Goal: Use online tool/utility: Utilize a website feature to perform a specific function

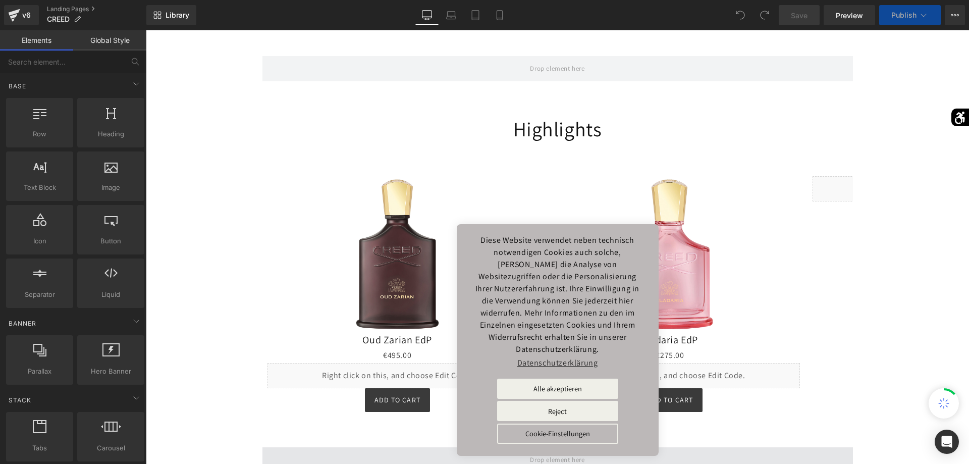
scroll to position [605, 0]
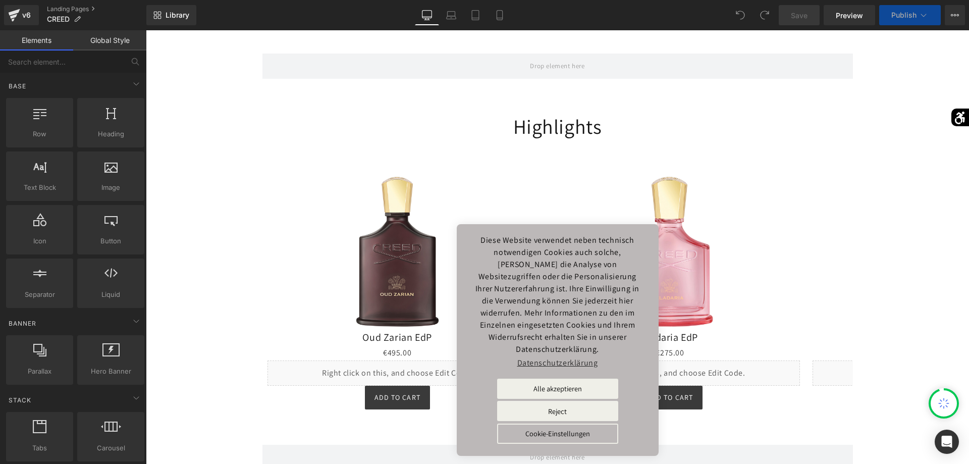
click at [216, 249] on div "Image Image Parfumkunst de père en fils. Heading Die Königsklasse der Parfums. …" at bounding box center [557, 90] width 823 height 1062
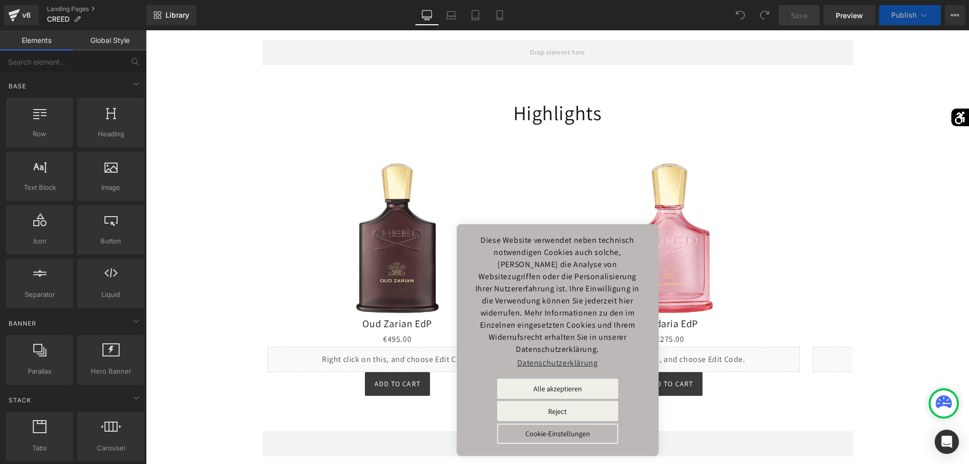
scroll to position [706, 0]
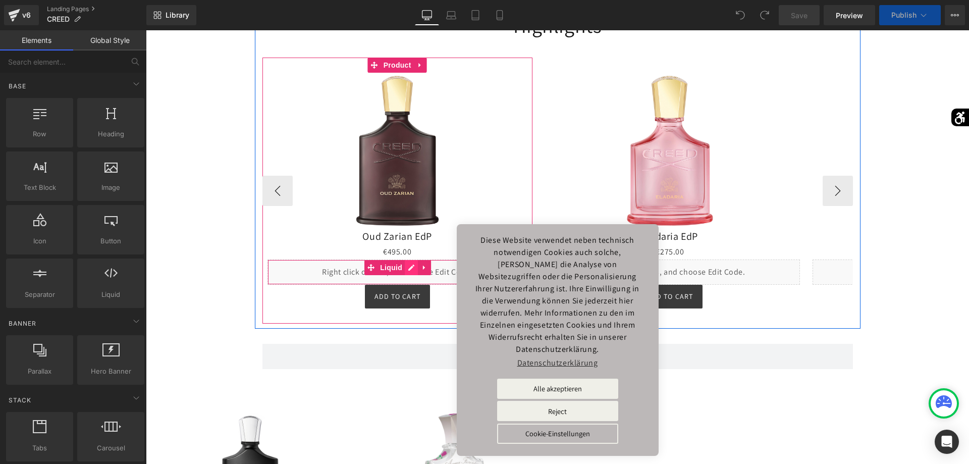
click at [407, 259] on div "Liquid" at bounding box center [397, 271] width 260 height 25
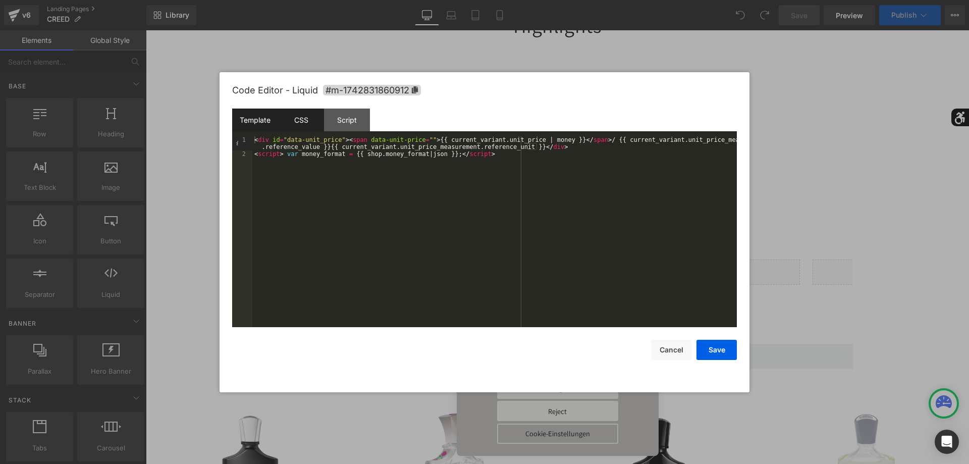
select select "50ml"
click at [307, 121] on div "CSS" at bounding box center [301, 119] width 46 height 23
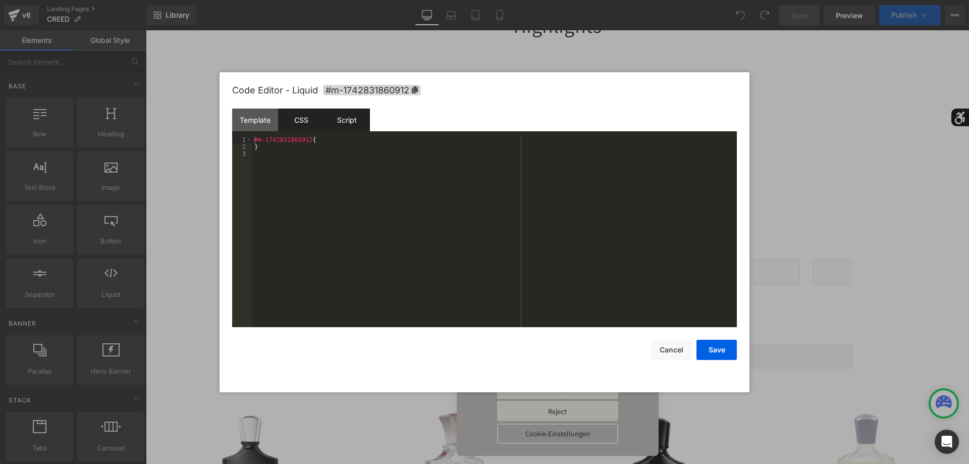
click at [334, 121] on div "Script" at bounding box center [347, 119] width 46 height 23
click at [290, 122] on div "CSS" at bounding box center [301, 119] width 46 height 23
select select "50ml"
click at [265, 122] on div "Template" at bounding box center [255, 119] width 46 height 23
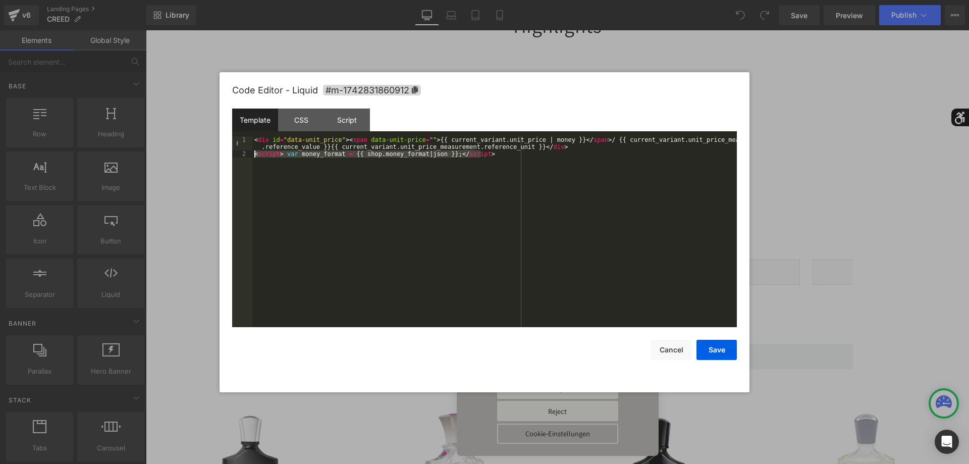
drag, startPoint x: 492, startPoint y: 159, endPoint x: 242, endPoint y: 153, distance: 249.8
click at [242, 153] on pre "1 2 < div id = "data-unit_price" > < span data-unit-price = "" > {{ current_var…" at bounding box center [484, 231] width 504 height 191
click at [343, 129] on div "Script" at bounding box center [347, 119] width 46 height 23
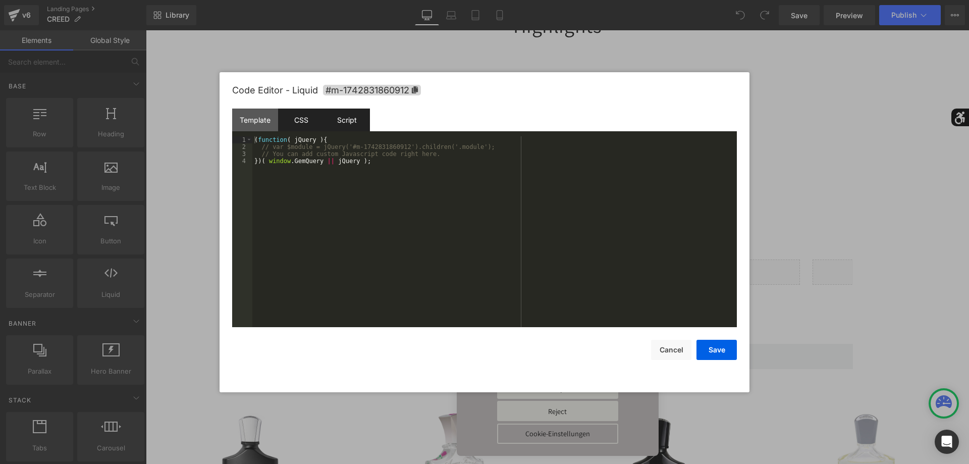
click at [302, 123] on div "CSS" at bounding box center [301, 119] width 46 height 23
click at [341, 124] on div "Script" at bounding box center [347, 119] width 46 height 23
click at [261, 125] on div "Template" at bounding box center [255, 119] width 46 height 23
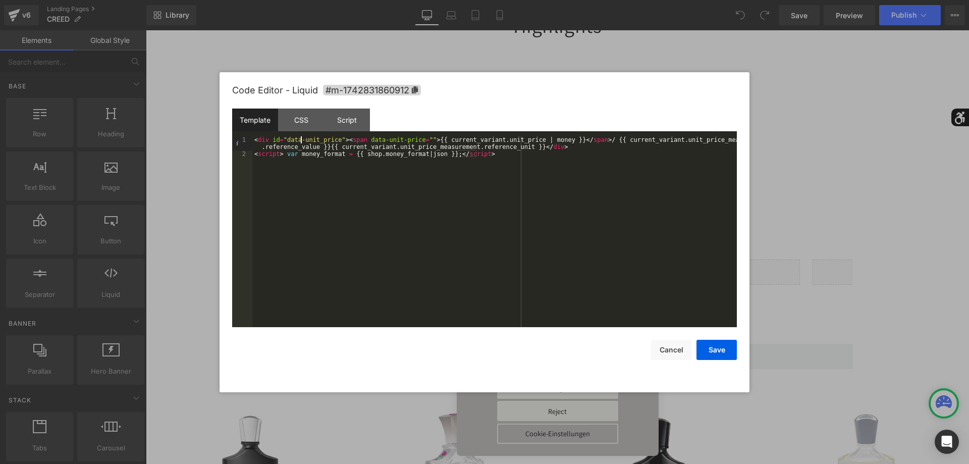
click at [300, 140] on div "< div id = "data-unit_price" > < span data-unit-price = "" > {{ current_variant…" at bounding box center [494, 242] width 484 height 212
click at [418, 171] on div "< div id = "data-unit_price" > < span data-unit-price = "" > {{ current_variant…" at bounding box center [494, 242] width 484 height 212
drag, startPoint x: 284, startPoint y: 140, endPoint x: 334, endPoint y: 142, distance: 50.5
click at [334, 142] on div "< div id = "data-unit_price" > < span data-unit-price = "" > {{ current_variant…" at bounding box center [494, 242] width 484 height 212
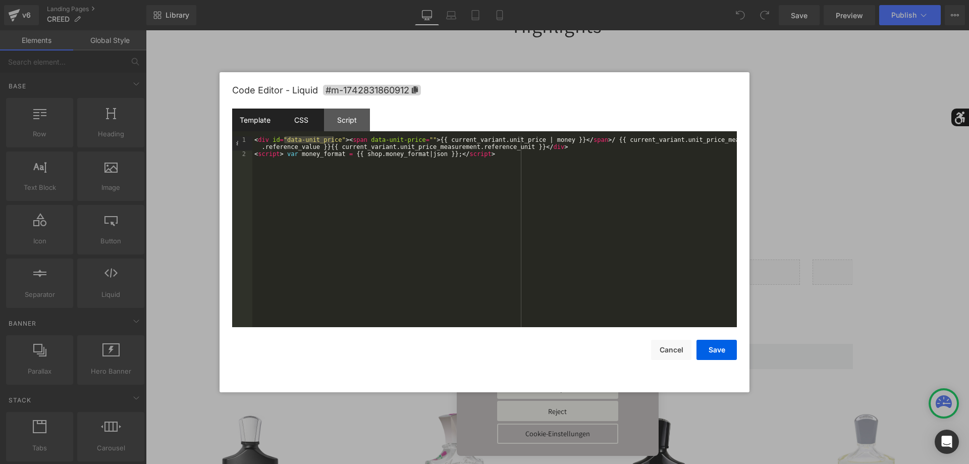
click at [312, 119] on div "CSS" at bounding box center [301, 119] width 46 height 23
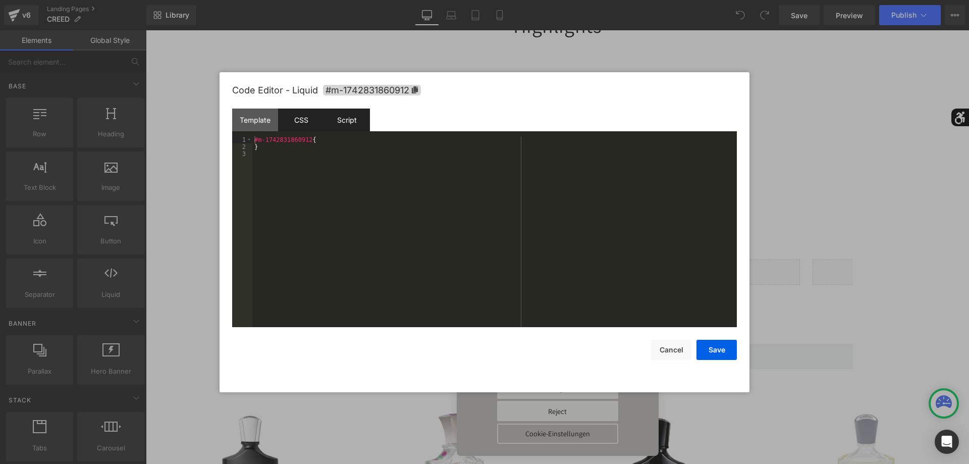
click at [347, 119] on div "Script" at bounding box center [347, 119] width 46 height 23
click at [261, 123] on div "Template" at bounding box center [255, 119] width 46 height 23
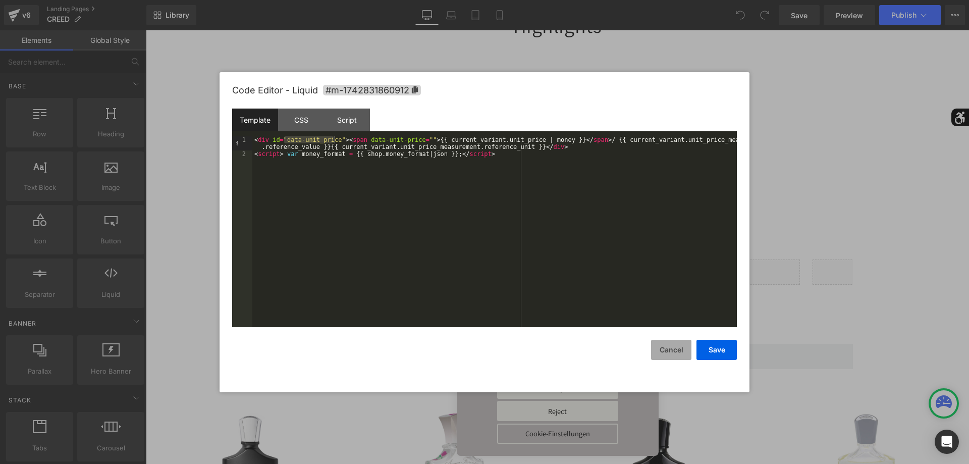
click at [656, 341] on button "Cancel" at bounding box center [671, 350] width 40 height 20
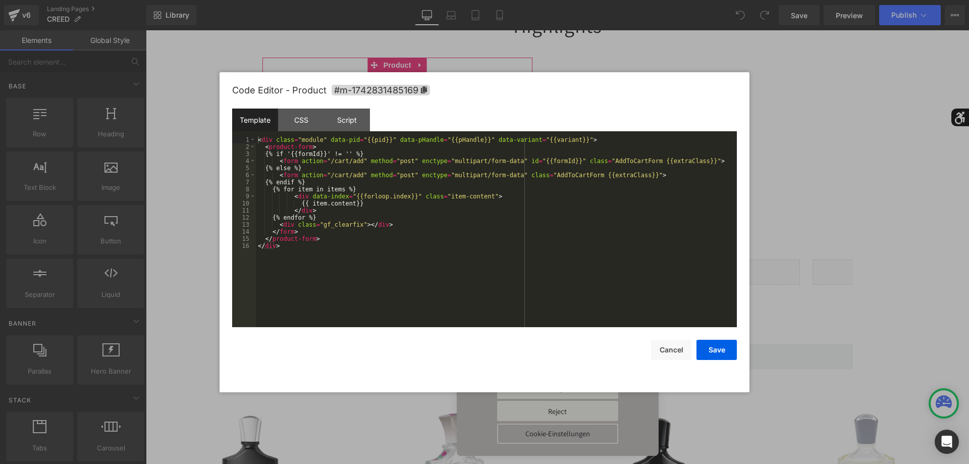
click at [376, 0] on div "You are previewing how the will restyle your page. You can not edit Elements in…" at bounding box center [484, 0] width 969 height 0
click at [652, 344] on button "Cancel" at bounding box center [671, 350] width 40 height 20
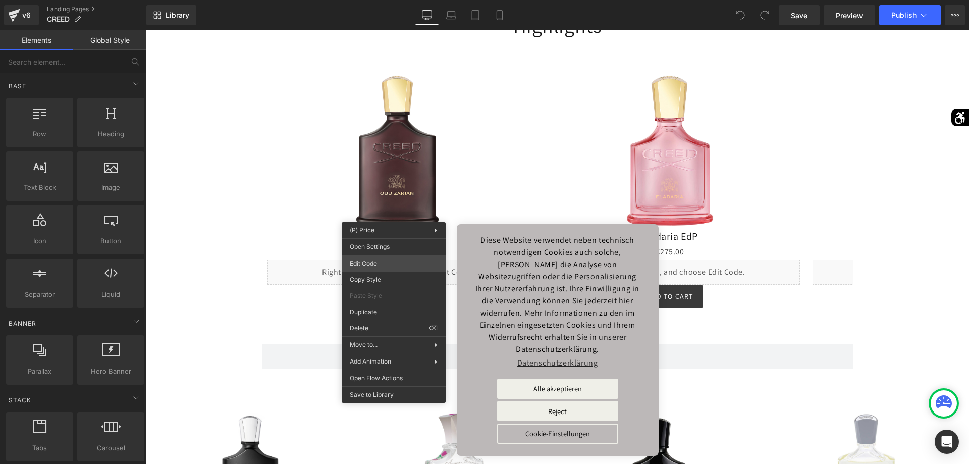
click at [386, 0] on div "You are previewing how the will restyle your page. You can not edit Elements in…" at bounding box center [484, 0] width 969 height 0
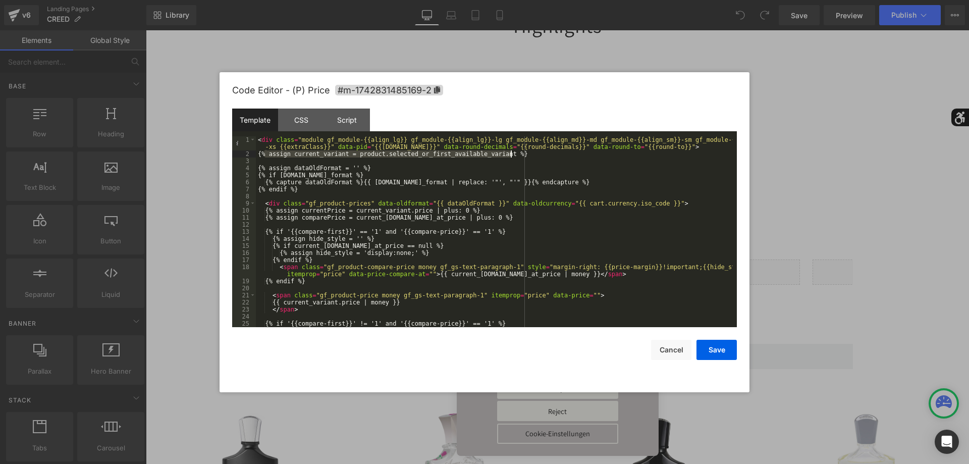
drag, startPoint x: 264, startPoint y: 153, endPoint x: 536, endPoint y: 155, distance: 271.9
click at [536, 155] on div "< div class = "module gf_module-{{align_lg}} gf_module-{{align_lg}}-lg gf_modul…" at bounding box center [494, 242] width 477 height 212
